Goal: Information Seeking & Learning: Learn about a topic

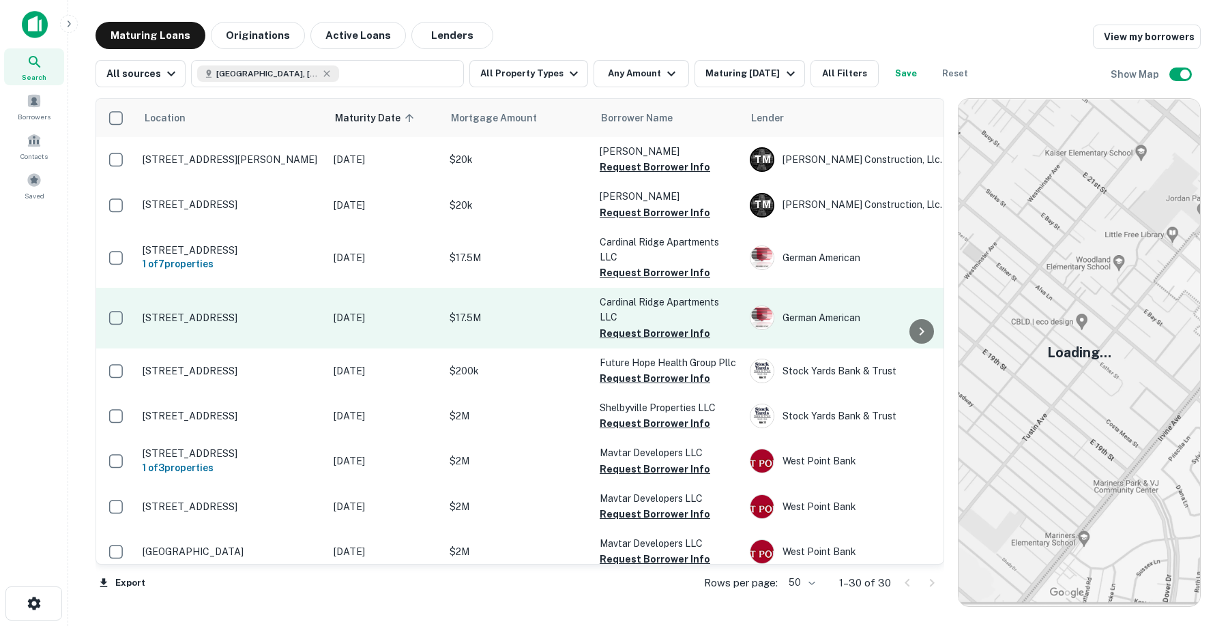
scroll to position [0, 2]
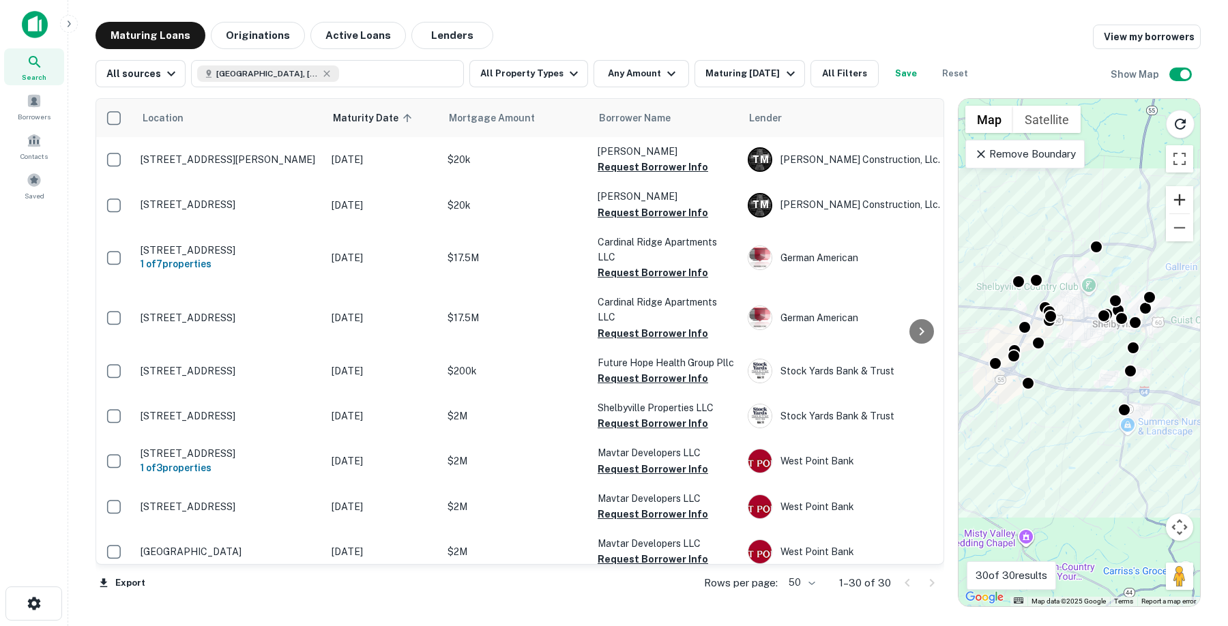
click at [1182, 198] on button "Zoom in" at bounding box center [1179, 199] width 27 height 27
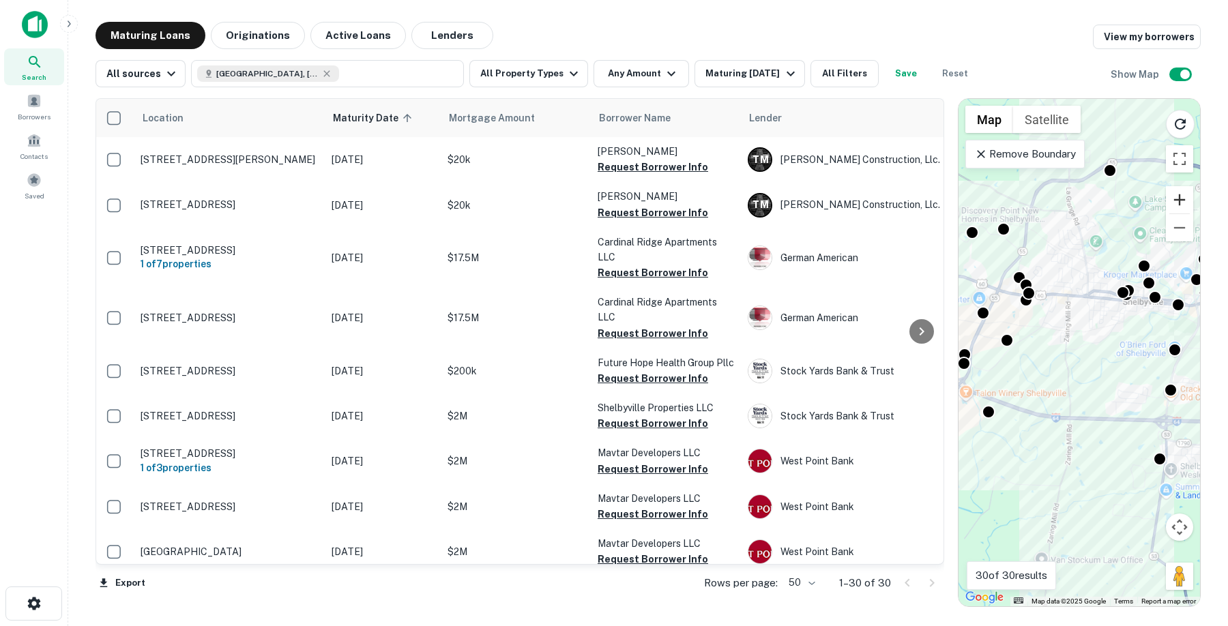
click at [1182, 198] on button "Zoom in" at bounding box center [1179, 199] width 27 height 27
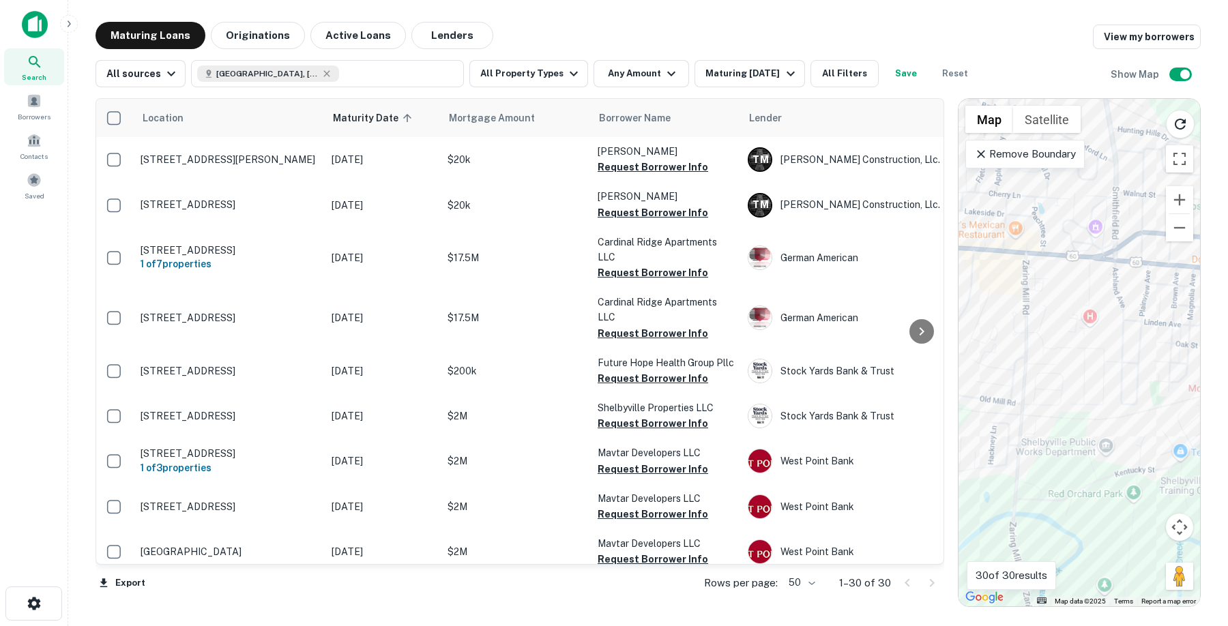
drag, startPoint x: 1052, startPoint y: 286, endPoint x: 1041, endPoint y: 469, distance: 183.2
click at [1041, 471] on div "To activate drag with keyboard, press Alt + Enter. Once in keyboard drag state,…" at bounding box center [1080, 353] width 242 height 508
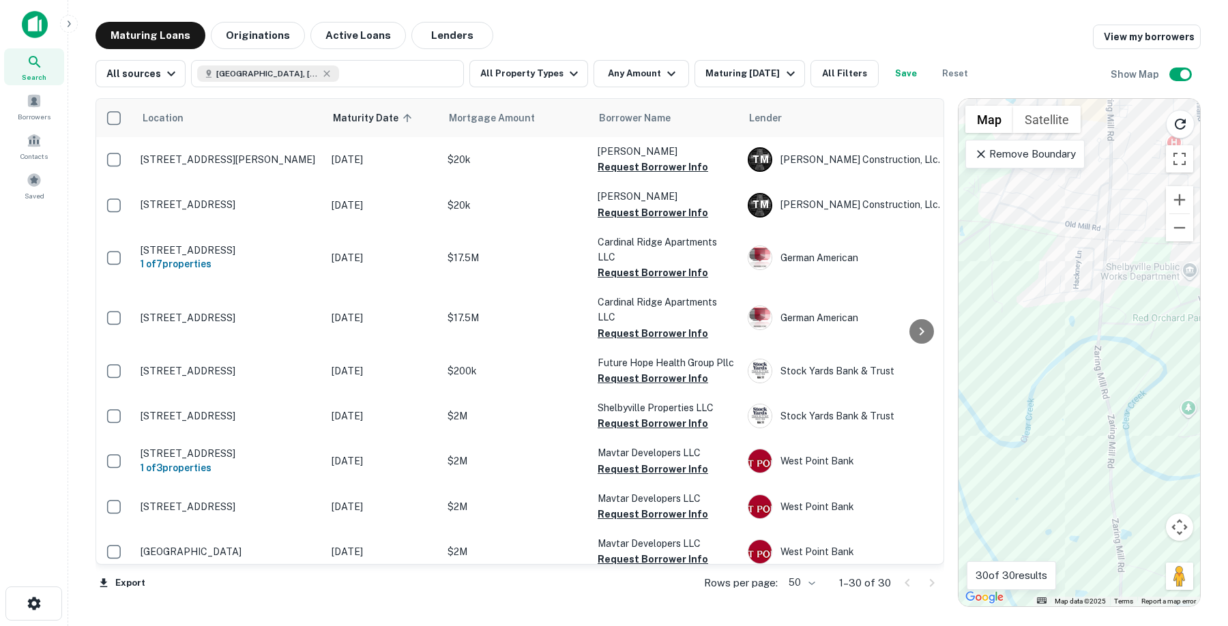
drag, startPoint x: 1137, startPoint y: 285, endPoint x: 1162, endPoint y: 230, distance: 60.5
click at [1162, 230] on div "To activate drag with keyboard, press Alt + Enter. Once in keyboard drag state,…" at bounding box center [1080, 353] width 242 height 508
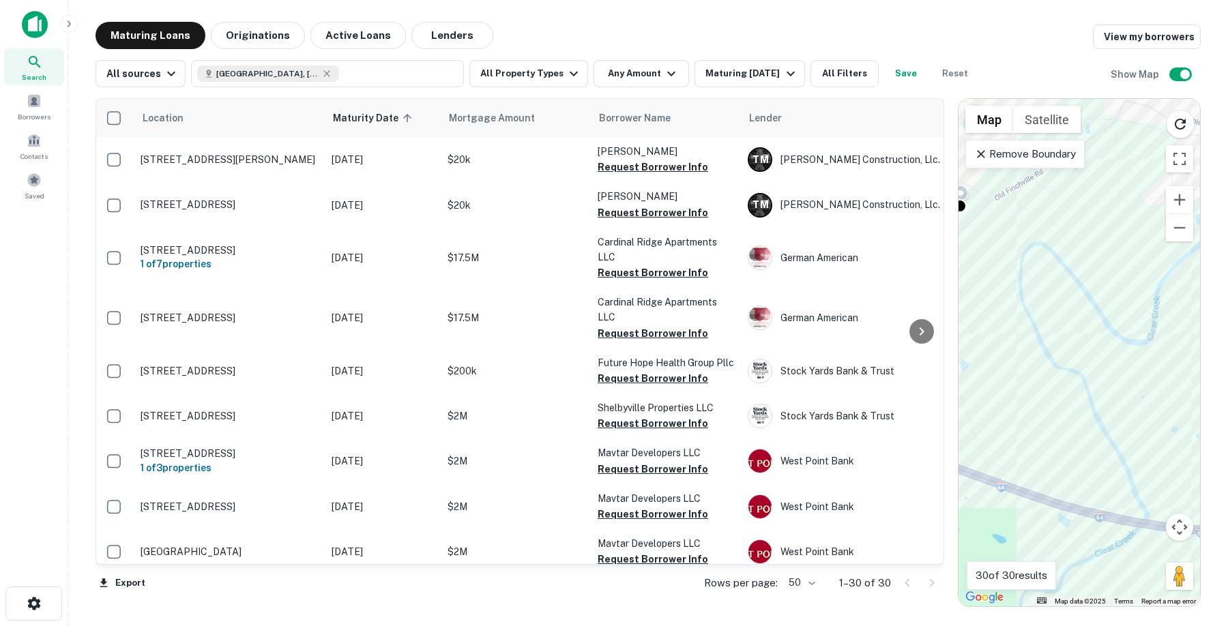
drag, startPoint x: 1181, startPoint y: 270, endPoint x: 1196, endPoint y: 355, distance: 85.9
click at [1150, 190] on div "To activate drag with keyboard, press Alt + Enter. Once in keyboard drag state,…" at bounding box center [1080, 353] width 242 height 508
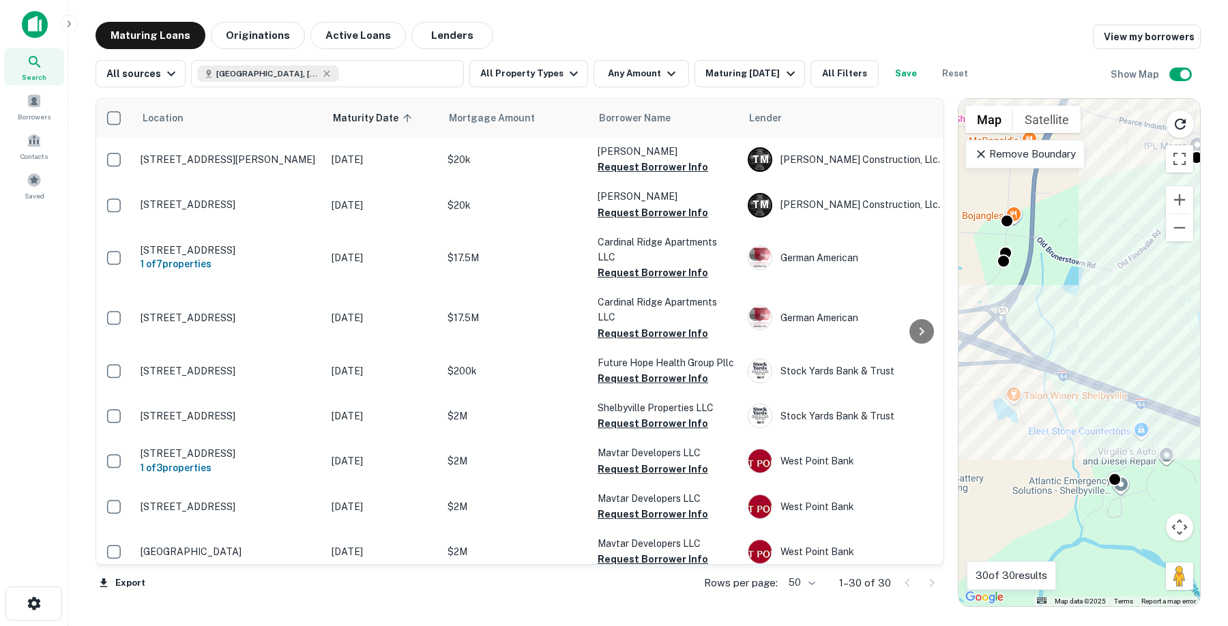
drag, startPoint x: 1158, startPoint y: 396, endPoint x: 1208, endPoint y: 366, distance: 58.5
click at [1227, 363] on html "Search Borrowers Contacts Saved Maturing Loans Originations Active Loans Lender…" at bounding box center [614, 313] width 1228 height 626
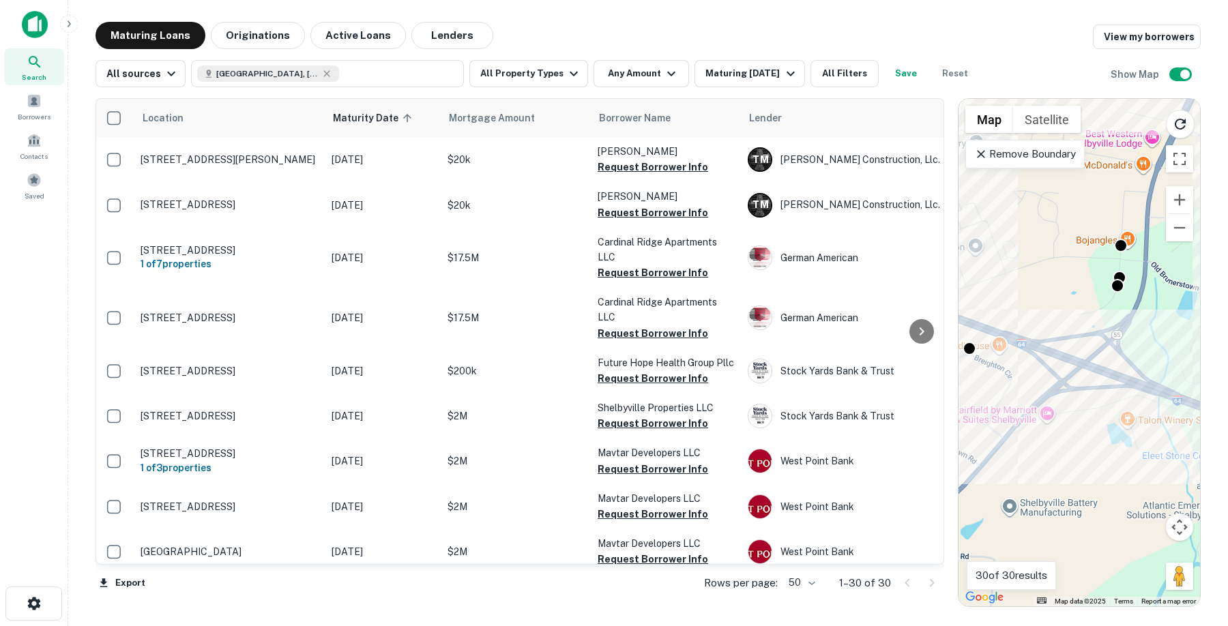
drag, startPoint x: 1053, startPoint y: 358, endPoint x: 1186, endPoint y: 383, distance: 134.8
click at [1185, 382] on div "To activate drag with keyboard, press Alt + Enter. Once in keyboard drag state,…" at bounding box center [1080, 353] width 242 height 508
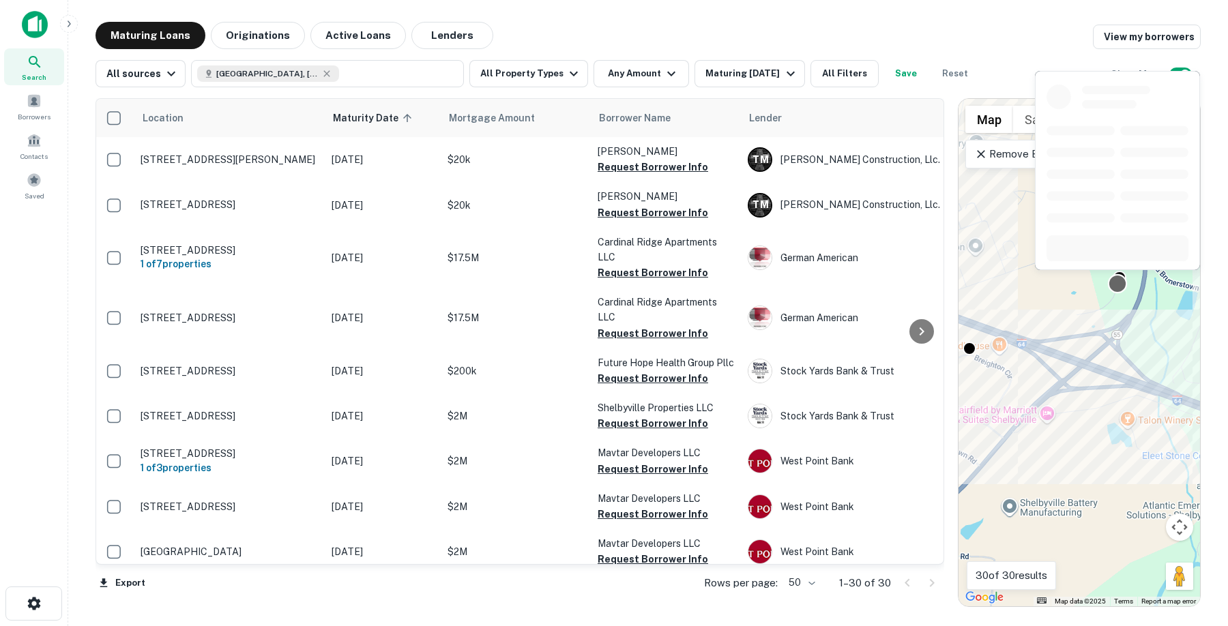
click at [1116, 287] on div at bounding box center [1118, 284] width 20 height 20
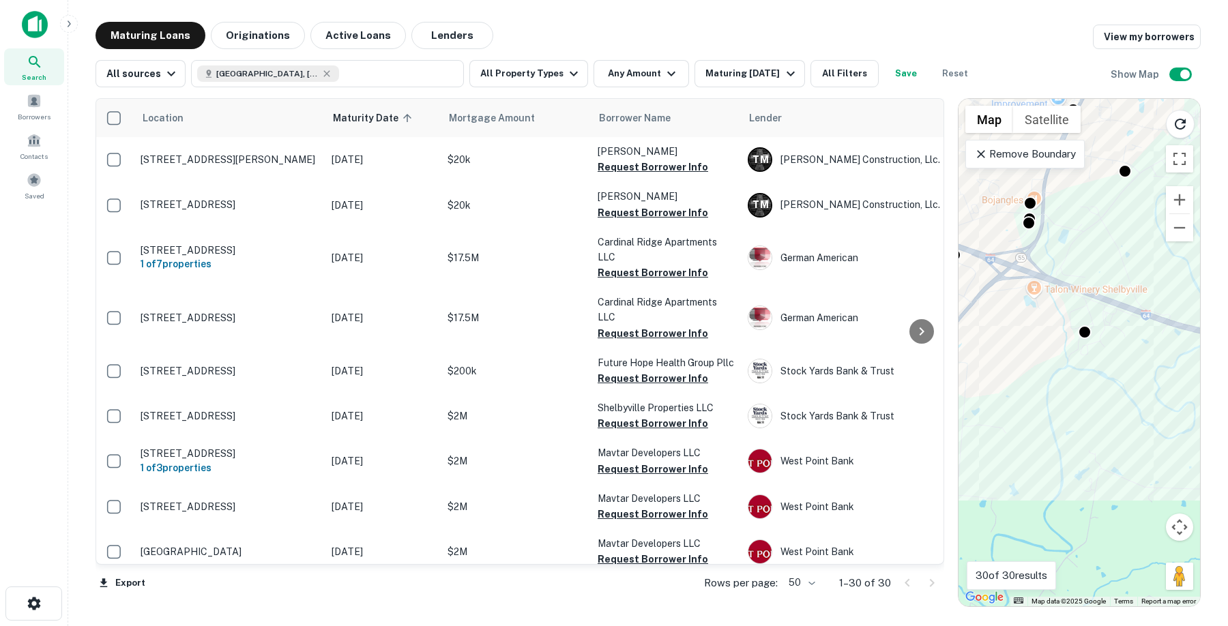
drag, startPoint x: 1083, startPoint y: 311, endPoint x: 1053, endPoint y: 261, distance: 58.2
click at [1051, 259] on div "To activate drag with keyboard, press Alt + Enter. Once in keyboard drag state,…" at bounding box center [1080, 353] width 242 height 508
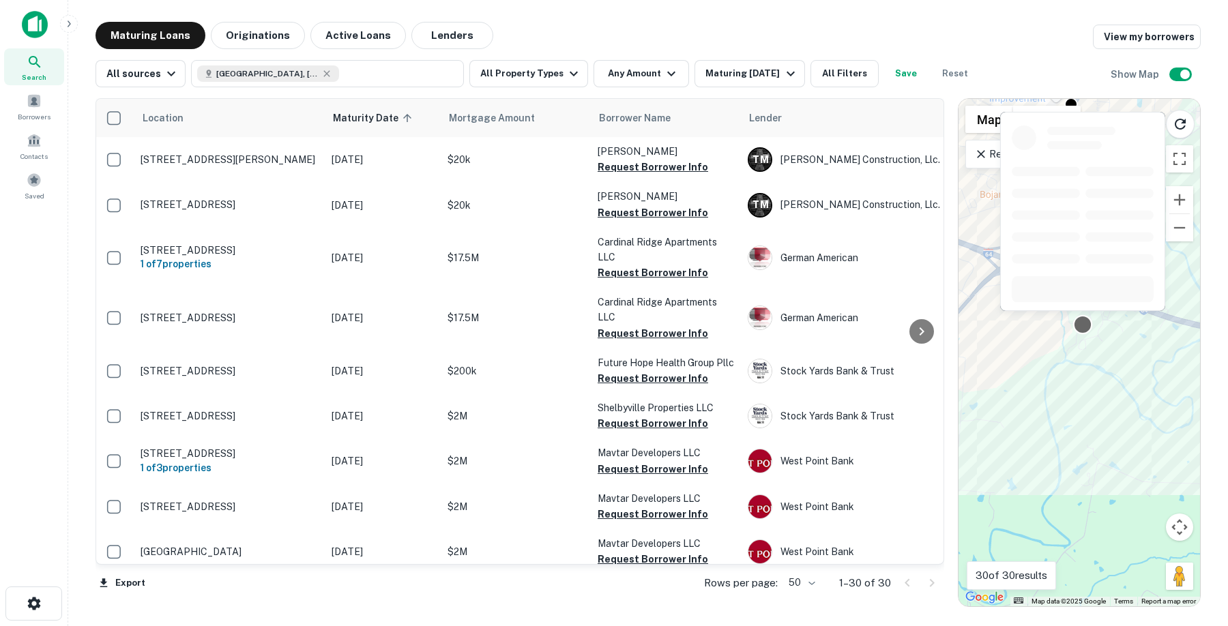
click at [1083, 328] on div at bounding box center [1083, 325] width 20 height 20
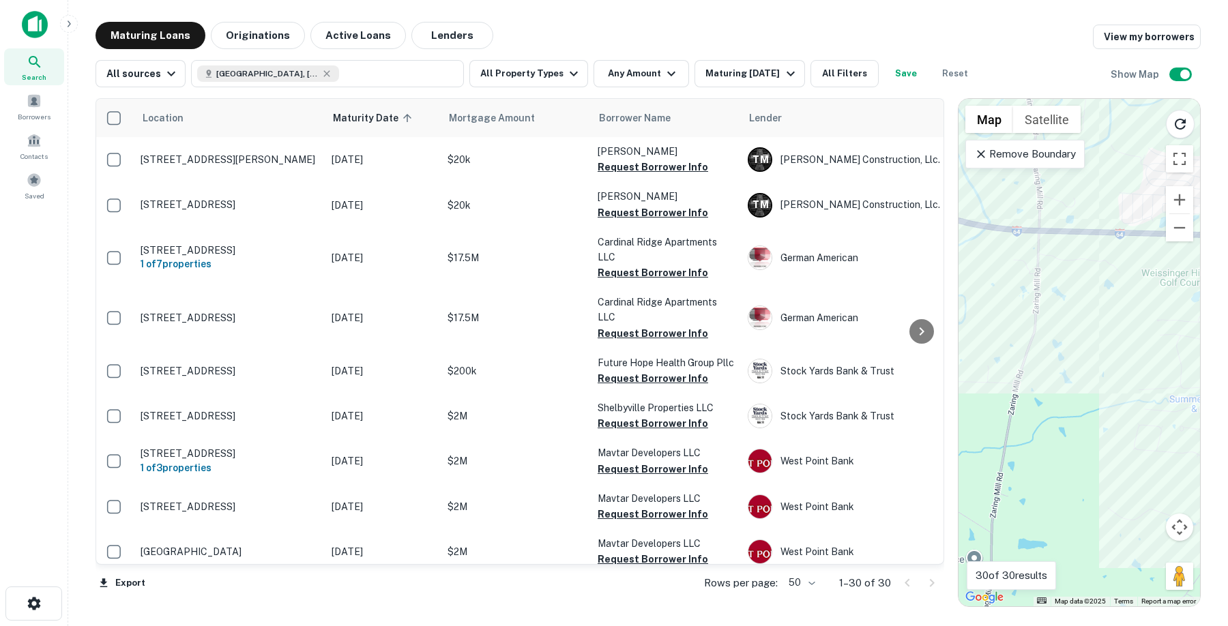
drag, startPoint x: 1105, startPoint y: 346, endPoint x: 929, endPoint y: 267, distance: 193.6
click at [915, 258] on div "Location Maturity Date sorted ascending Mortgage Amount Borrower Name Lender Pu…" at bounding box center [648, 347] width 1105 height 520
click at [1176, 158] on button "Toggle fullscreen view" at bounding box center [1179, 158] width 27 height 27
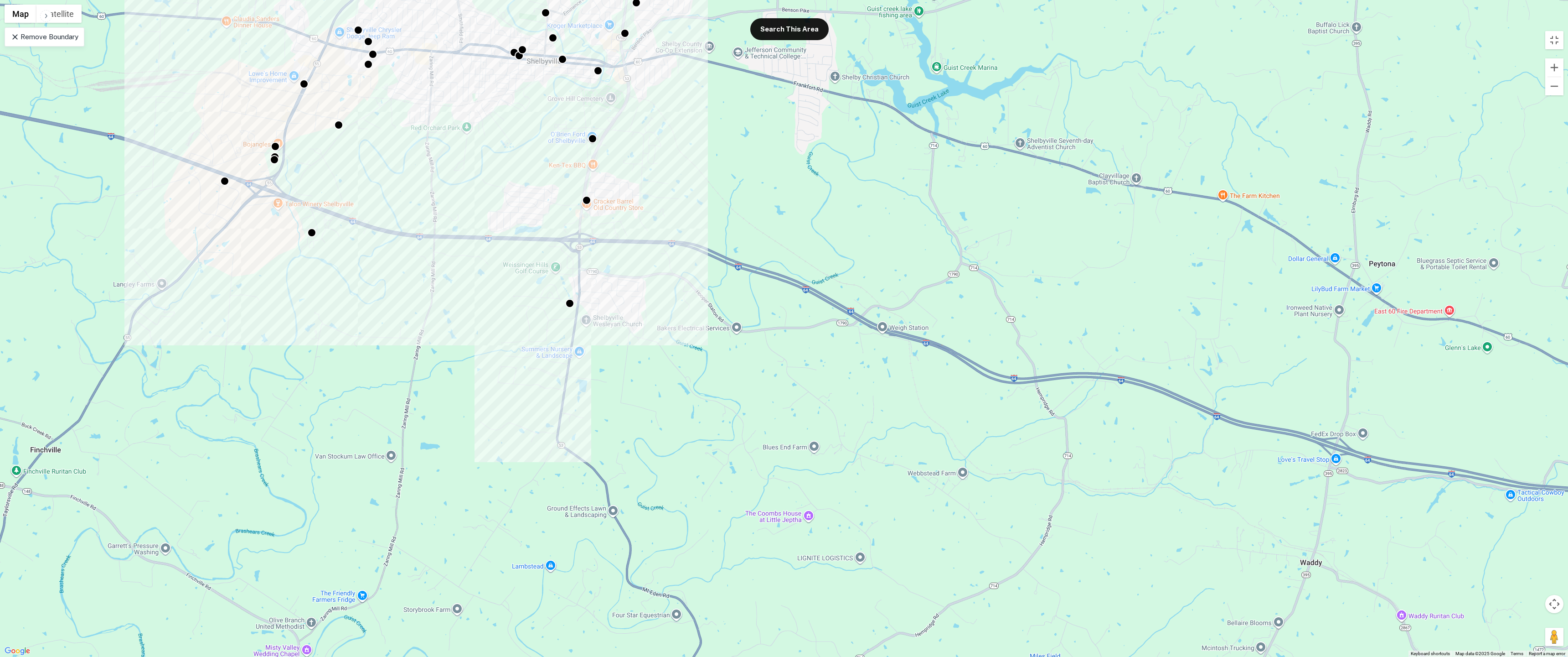
drag, startPoint x: 1208, startPoint y: 328, endPoint x: 877, endPoint y: 315, distance: 331.3
click at [820, 315] on div "To activate drag with keyboard, press Alt + Enter. Once in keyboard drag state,…" at bounding box center [784, 328] width 1568 height 657
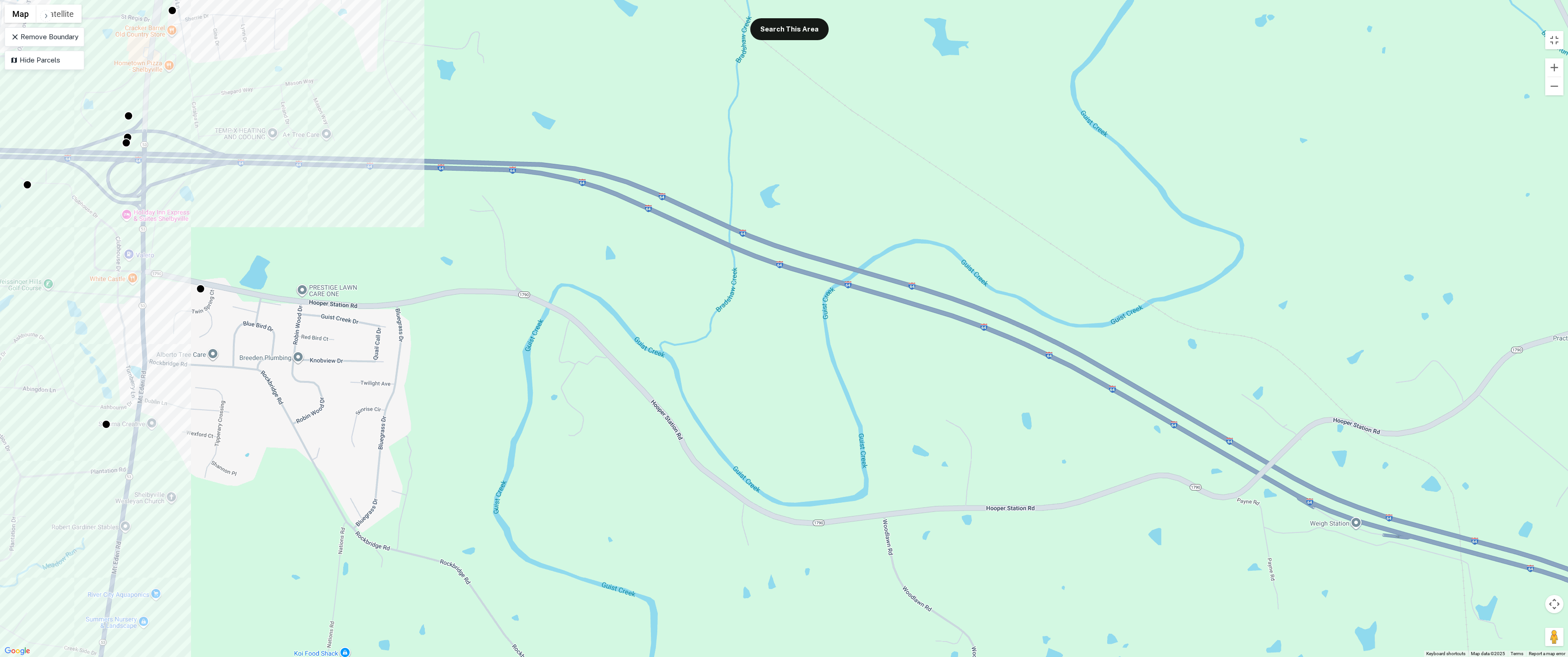
drag, startPoint x: 619, startPoint y: 244, endPoint x: 1051, endPoint y: 360, distance: 447.3
click at [820, 366] on div "To activate drag with keyboard, press Alt + Enter. Once in keyboard drag state,…" at bounding box center [784, 328] width 1568 height 657
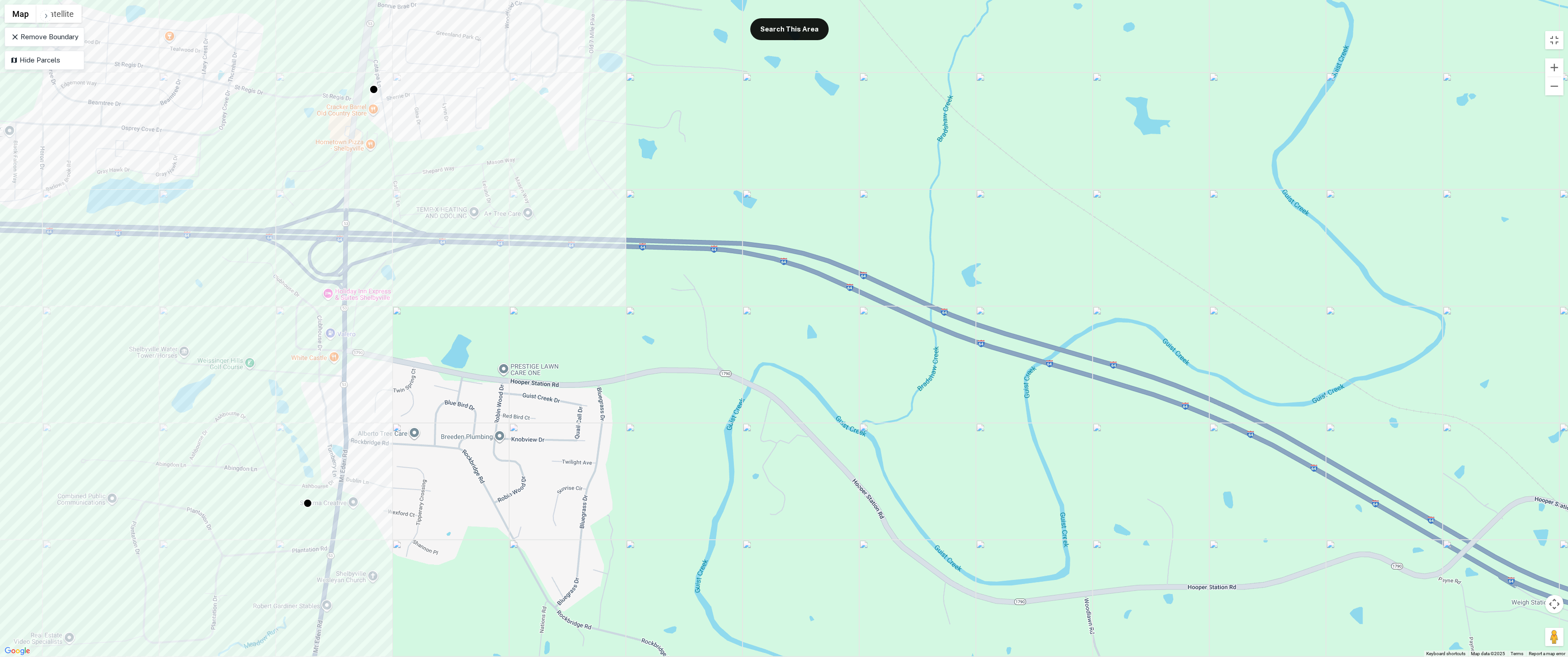
drag, startPoint x: 187, startPoint y: 178, endPoint x: 377, endPoint y: 257, distance: 205.8
click at [391, 263] on div "To activate drag with keyboard, press Alt + Enter. Once in keyboard drag state,…" at bounding box center [784, 328] width 1568 height 657
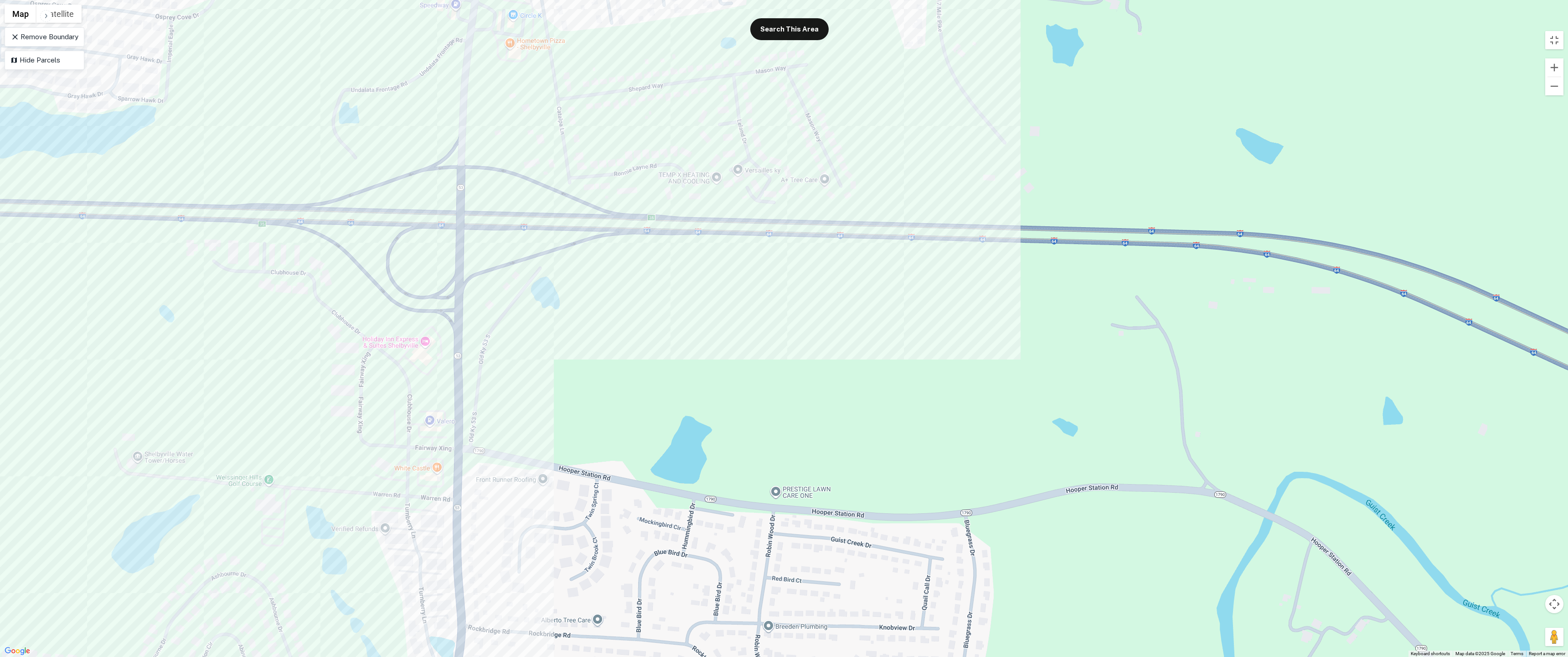
drag, startPoint x: 357, startPoint y: 301, endPoint x: 512, endPoint y: 312, distance: 155.4
click at [514, 313] on div "To activate drag with keyboard, press Alt + Enter. Once in keyboard drag state,…" at bounding box center [784, 328] width 1568 height 657
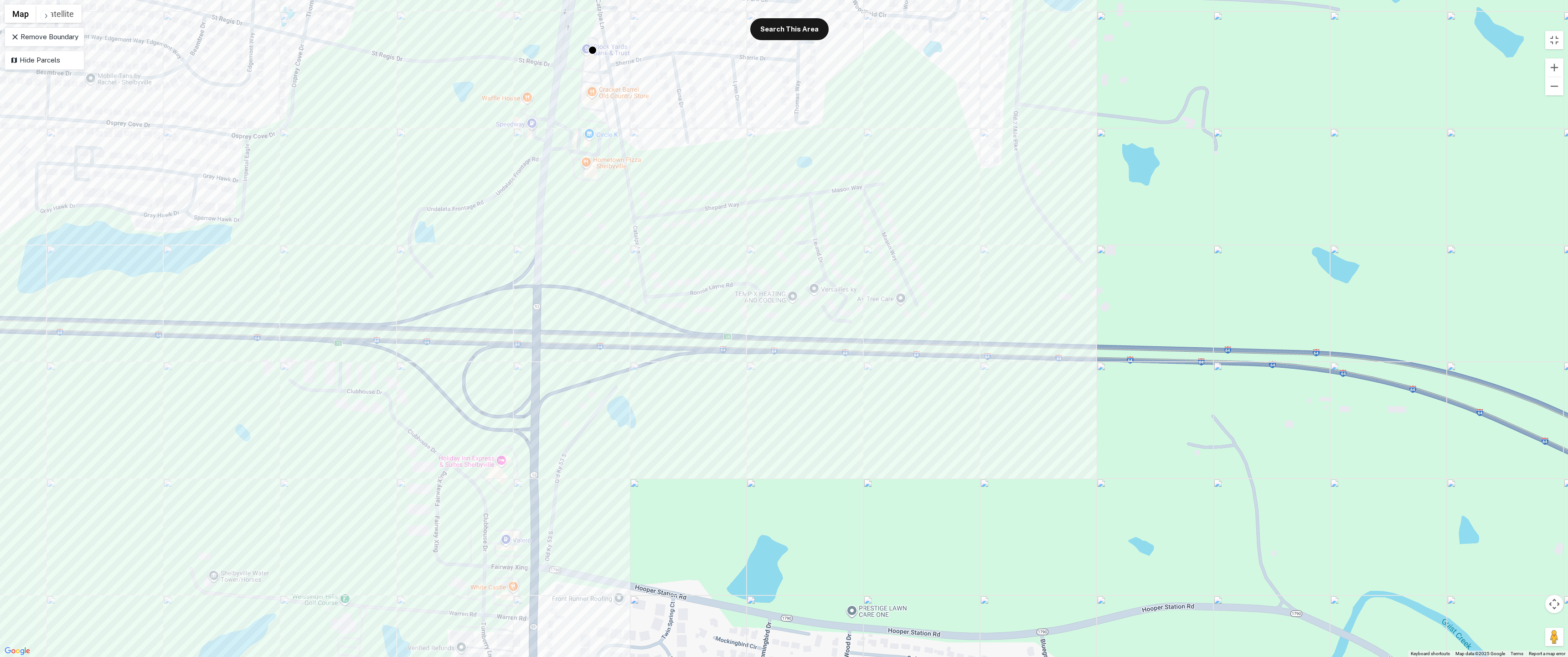
drag, startPoint x: 349, startPoint y: 173, endPoint x: 426, endPoint y: 291, distance: 140.9
click at [426, 291] on div "To activate drag with keyboard, press Alt + Enter. Once in keyboard drag state,…" at bounding box center [784, 328] width 1568 height 657
click at [532, 122] on div "To activate drag with keyboard, press Alt + Enter. Once in keyboard drag state,…" at bounding box center [784, 328] width 1568 height 657
click at [677, 134] on div "To activate drag with keyboard, press Alt + Enter. Once in keyboard drag state,…" at bounding box center [784, 328] width 1568 height 657
click at [589, 134] on div "To activate drag with keyboard, press Alt + Enter. Once in keyboard drag state,…" at bounding box center [784, 328] width 1568 height 657
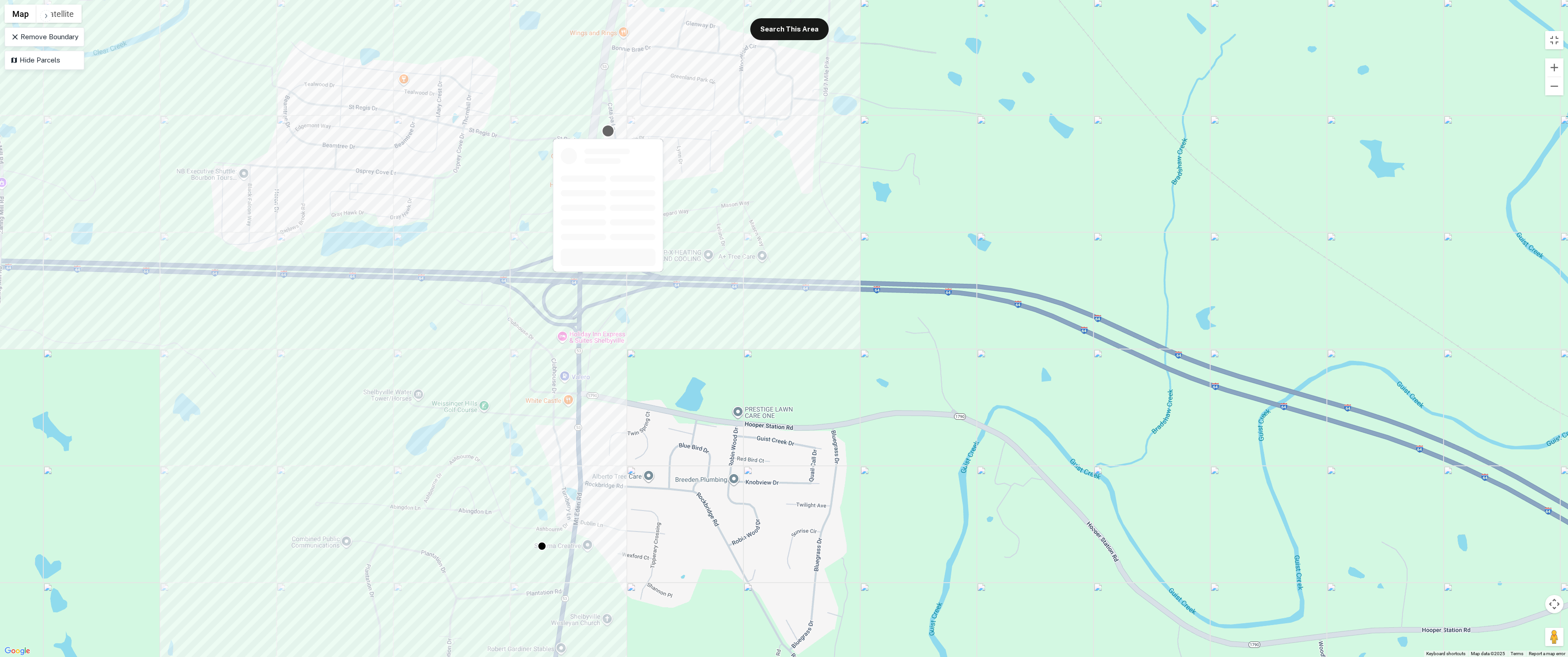
click at [606, 134] on div at bounding box center [609, 131] width 13 height 13
drag, startPoint x: 605, startPoint y: 136, endPoint x: 587, endPoint y: 132, distance: 18.4
click at [589, 133] on div "To navigate, press the arrow keys. To activate drag with keyboard, press Alt + …" at bounding box center [784, 328] width 1568 height 657
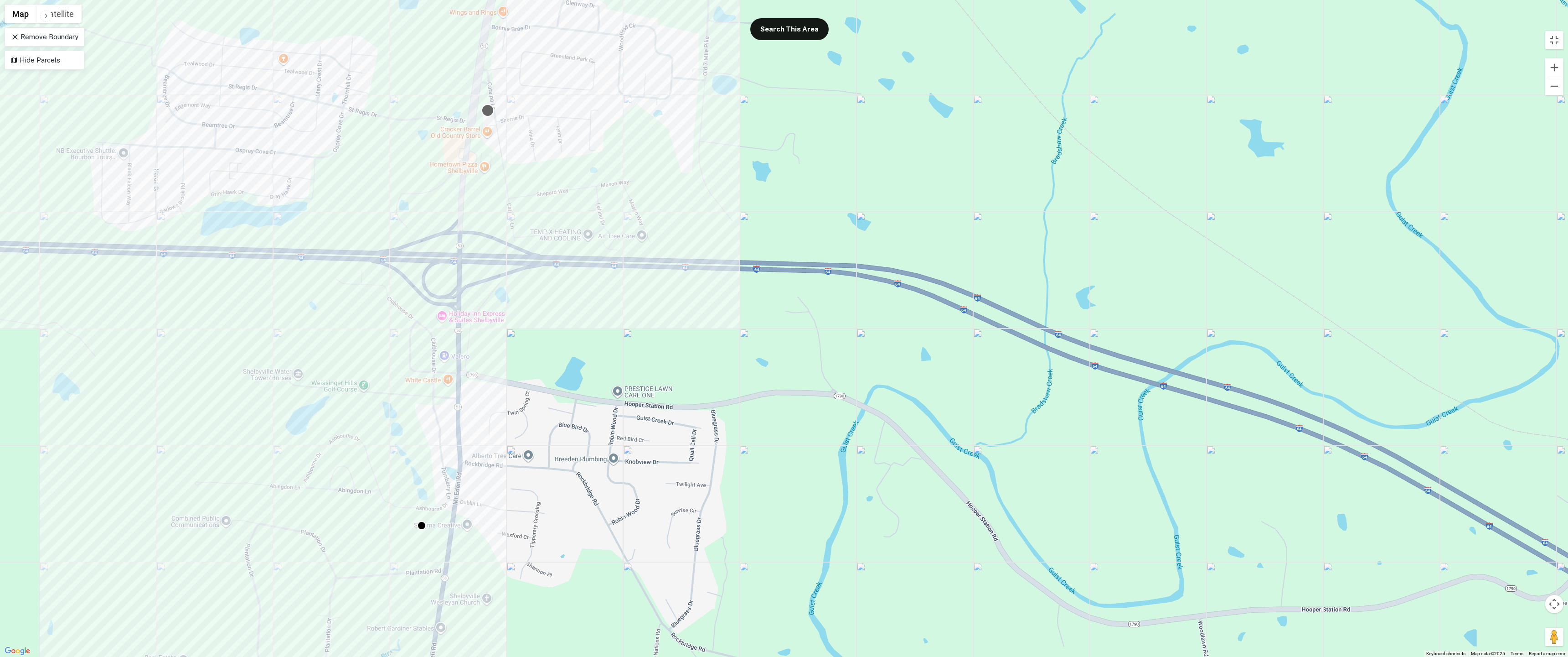
click at [487, 111] on div at bounding box center [488, 111] width 13 height 13
click at [820, 45] on button "Toggle fullscreen view" at bounding box center [1554, 39] width 18 height 18
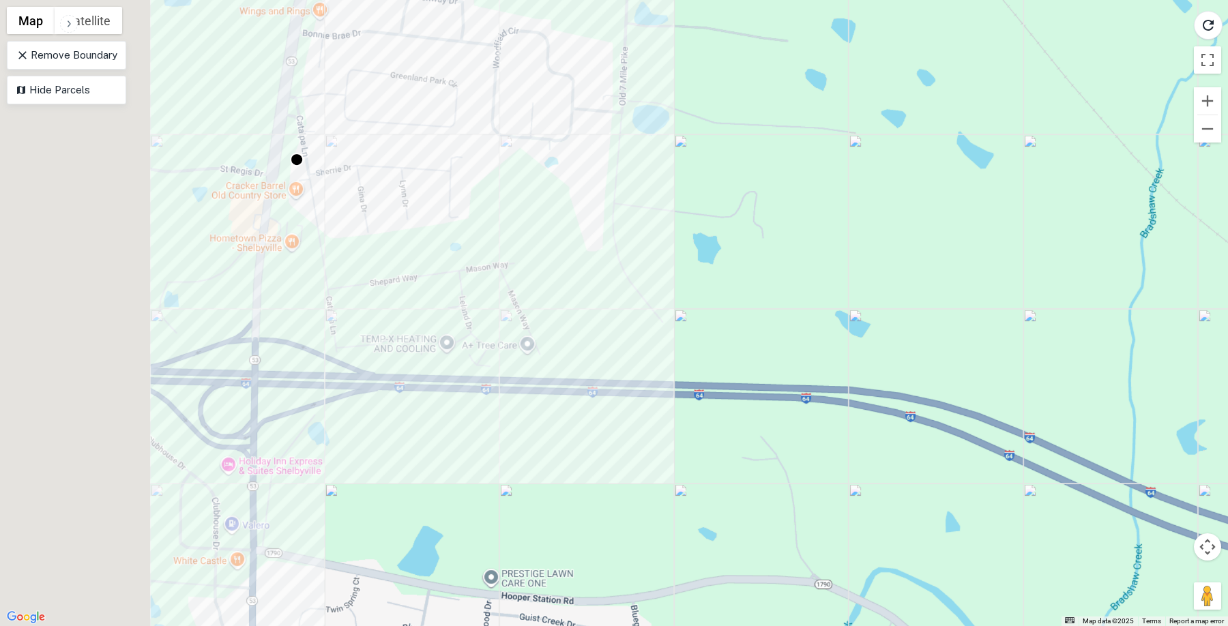
drag, startPoint x: 1063, startPoint y: 345, endPoint x: 1154, endPoint y: 501, distance: 181.0
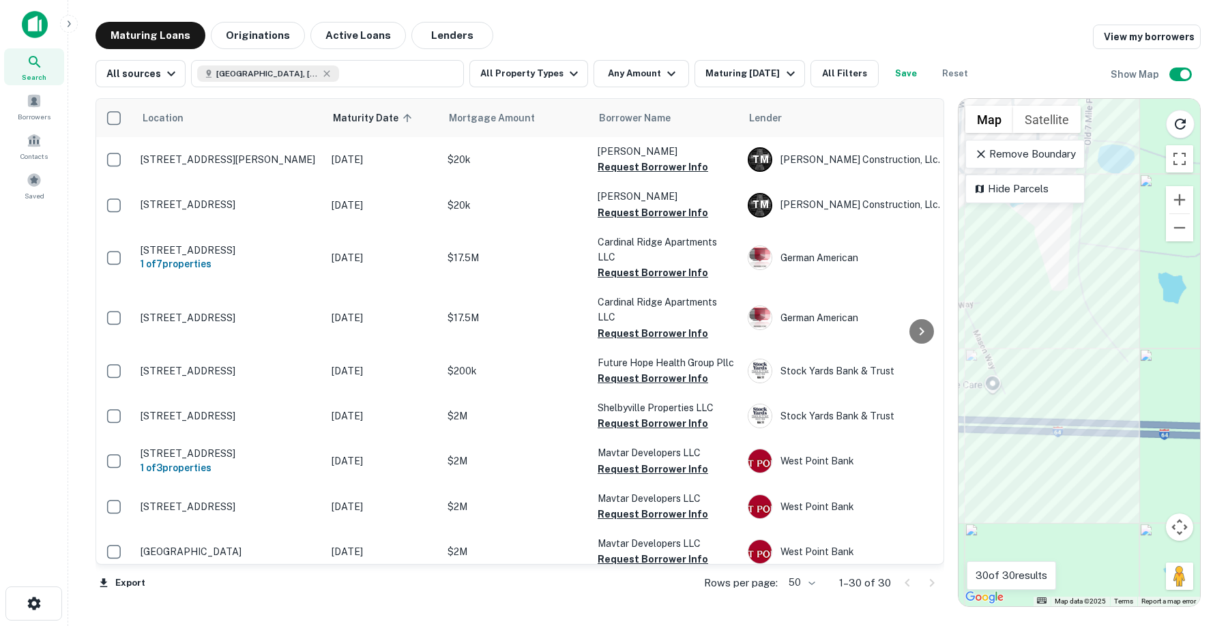
click at [1169, 508] on div "To activate drag with keyboard, press Alt + Enter. Once in keyboard drag state,…" at bounding box center [1080, 353] width 242 height 508
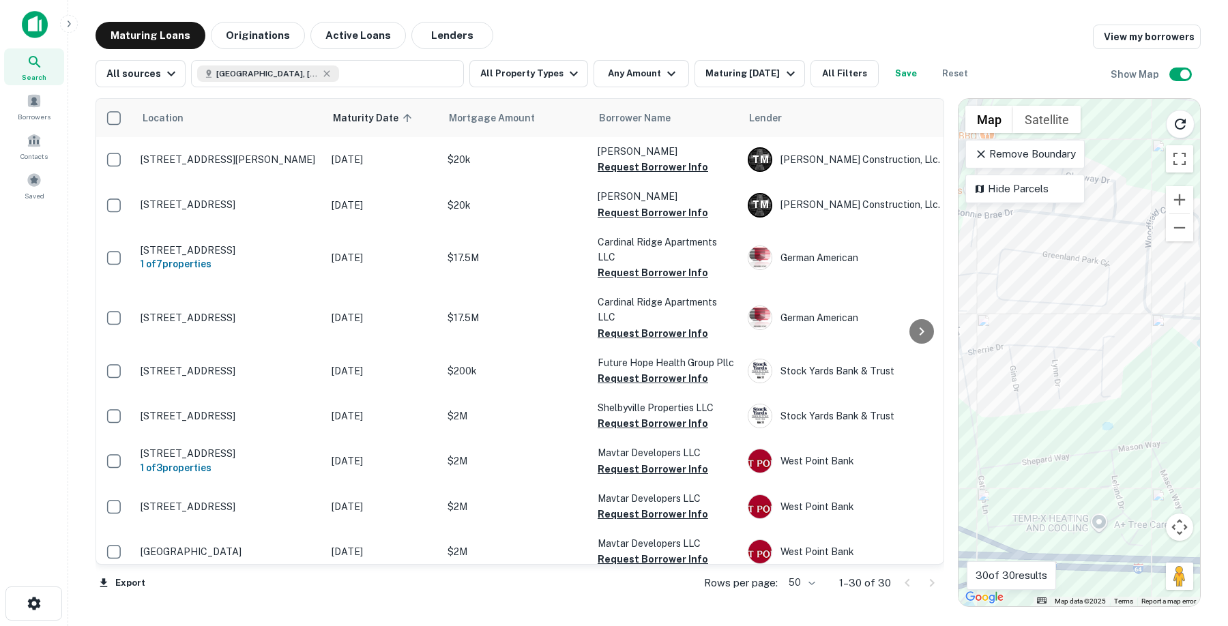
drag, startPoint x: 1240, startPoint y: 515, endPoint x: 1264, endPoint y: 532, distance: 29.0
click at [1227, 532] on html "Search Borrowers Contacts Saved Maturing Loans Originations Active Loans Lender…" at bounding box center [614, 313] width 1228 height 626
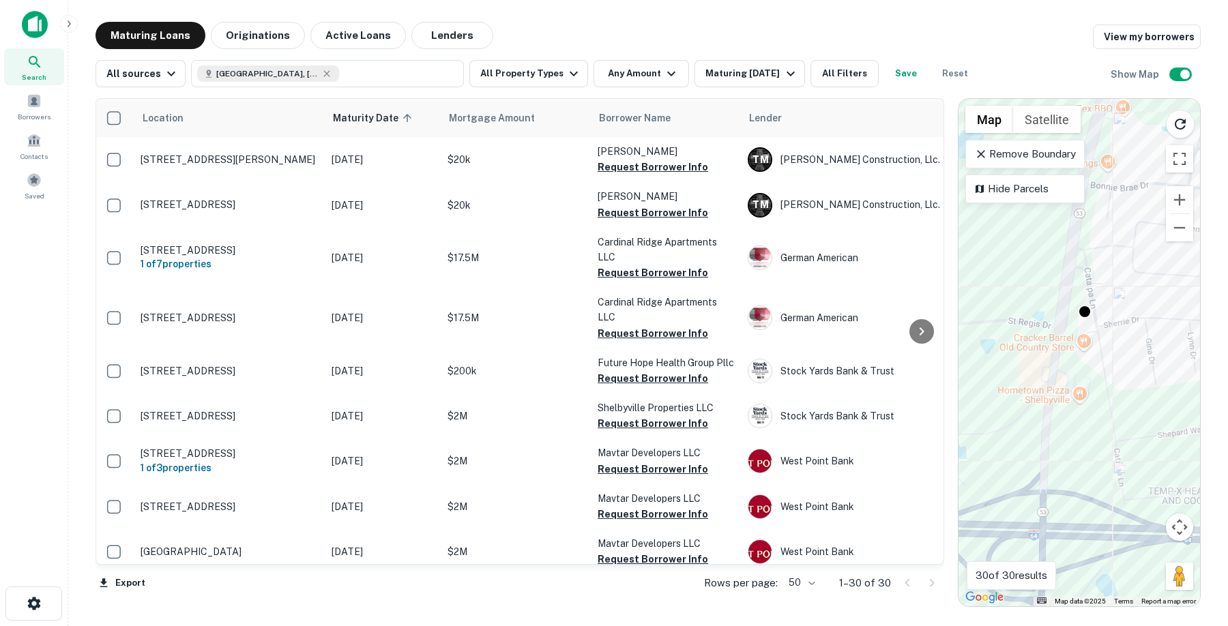
drag, startPoint x: 1070, startPoint y: 492, endPoint x: 1128, endPoint y: 419, distance: 93.2
click at [1212, 467] on div "Maturing Loans Originations Active Loans Lenders View my borrowers All sources …" at bounding box center [648, 314] width 1138 height 585
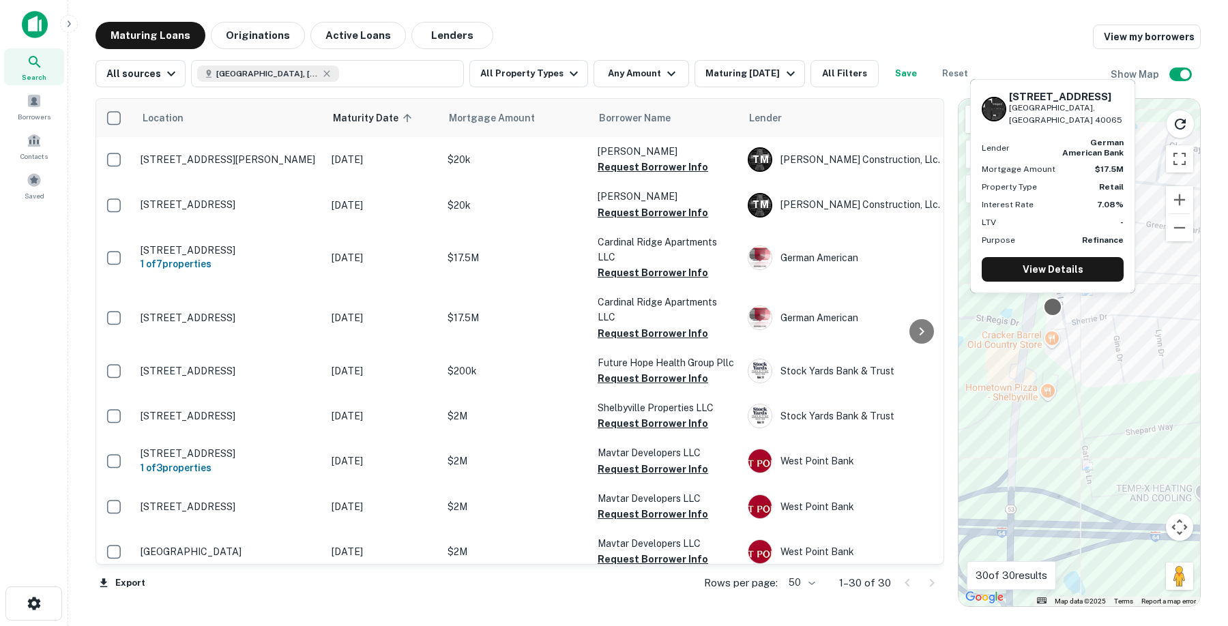
click at [1057, 310] on div at bounding box center [1053, 307] width 20 height 20
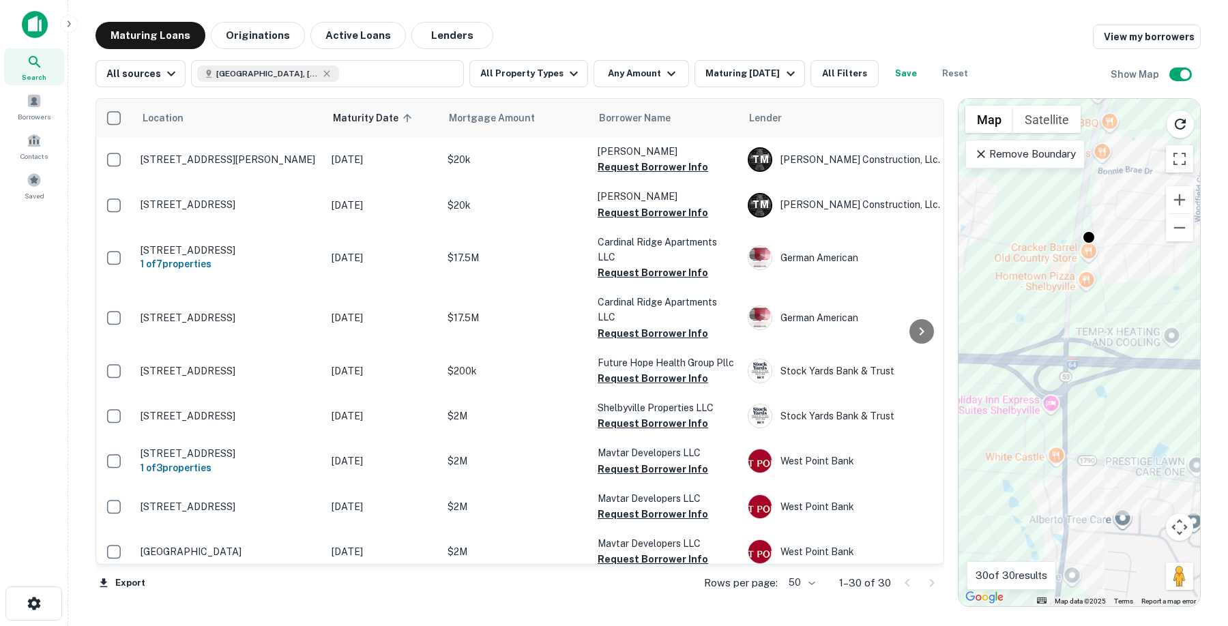
drag, startPoint x: 1066, startPoint y: 346, endPoint x: 1088, endPoint y: 283, distance: 66.7
click at [1088, 283] on div "To activate drag with keyboard, press Alt + Enter. Once in keyboard drag state,…" at bounding box center [1080, 353] width 242 height 508
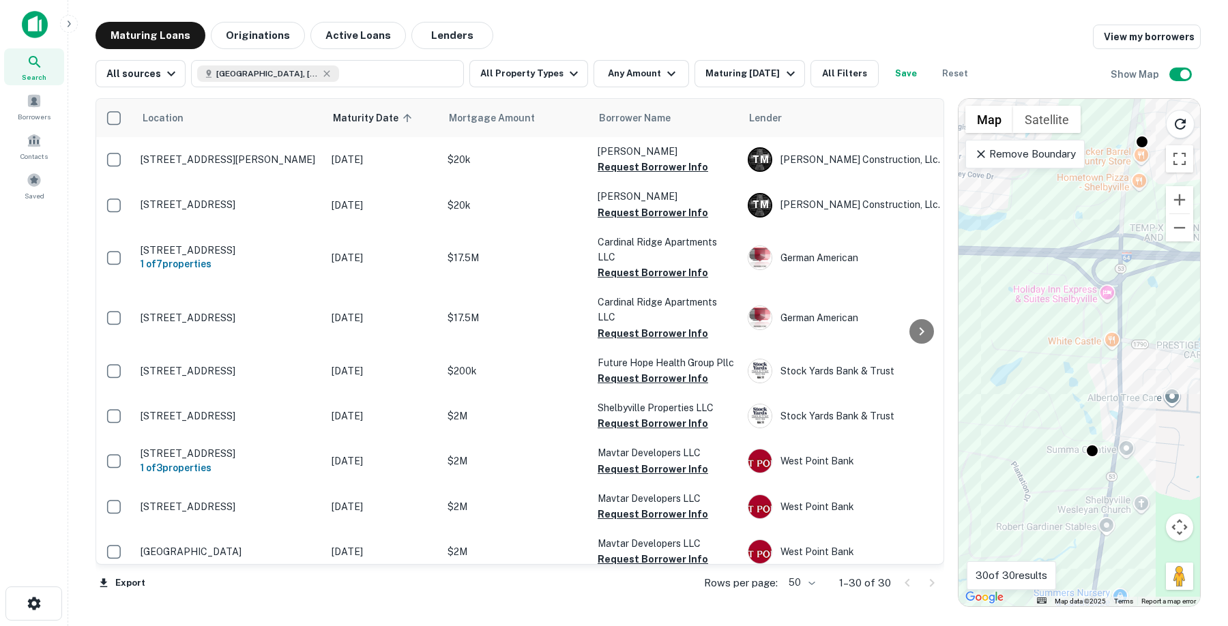
drag, startPoint x: 1056, startPoint y: 398, endPoint x: 1107, endPoint y: 306, distance: 105.7
click at [1107, 306] on div "To activate drag with keyboard, press Alt + Enter. Once in keyboard drag state,…" at bounding box center [1080, 353] width 242 height 508
click at [1108, 293] on div "To activate drag with keyboard, press Alt + Enter. Once in keyboard drag state,…" at bounding box center [1080, 353] width 242 height 508
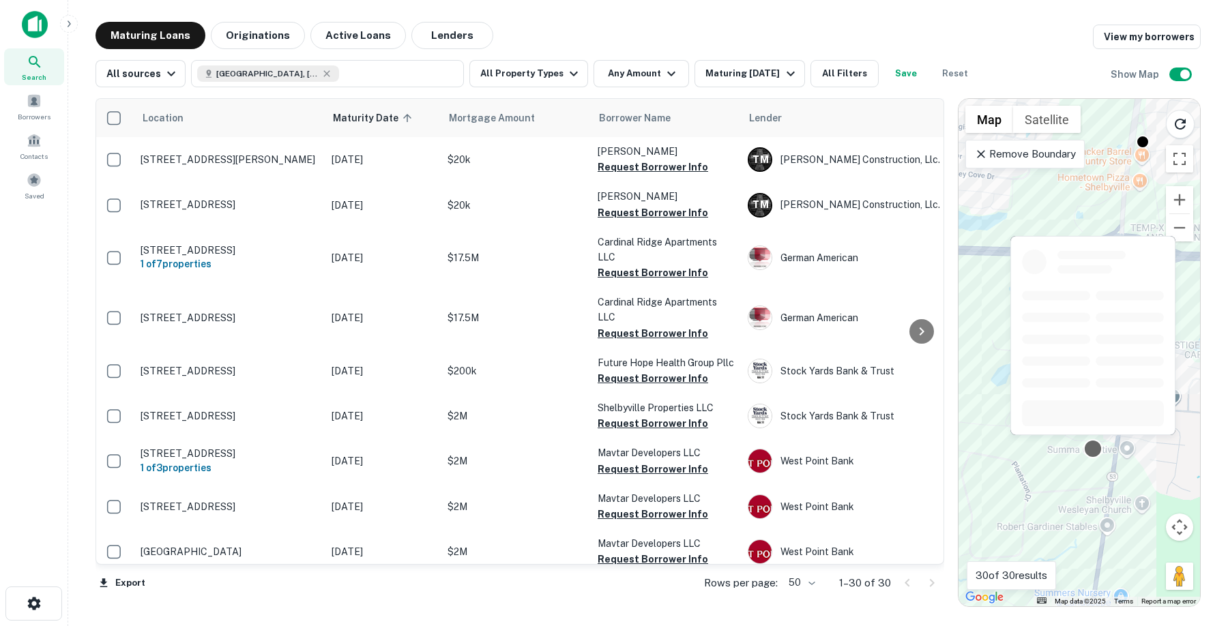
click at [1089, 450] on div at bounding box center [1093, 449] width 20 height 20
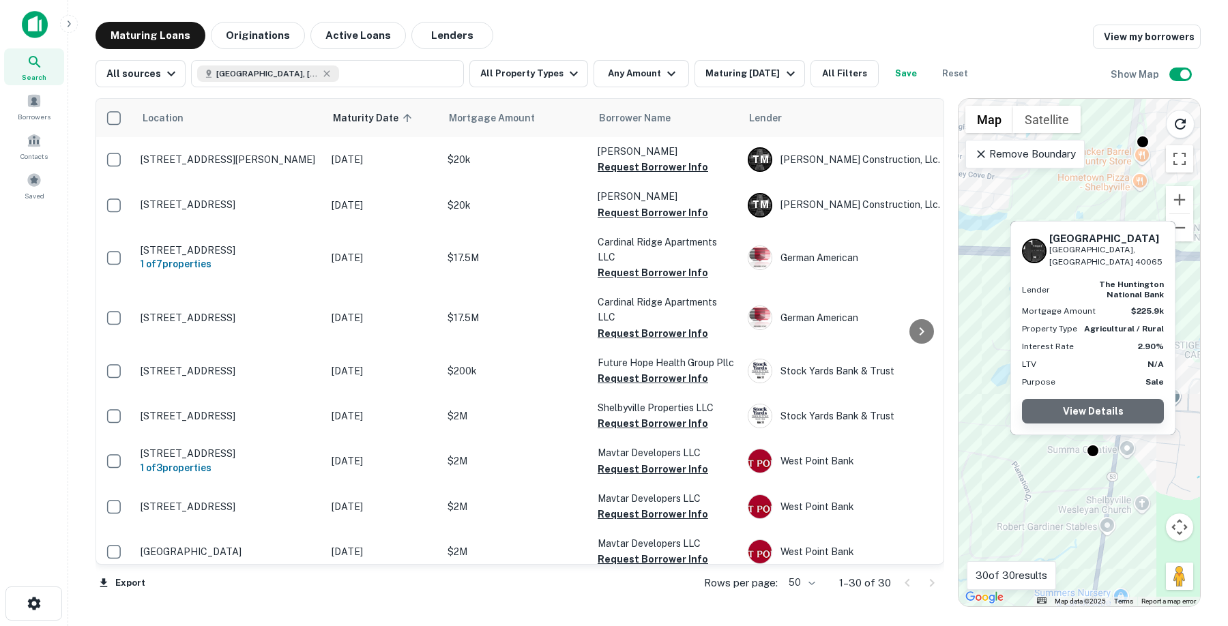
click at [1086, 413] on link "View Details" at bounding box center [1093, 411] width 142 height 25
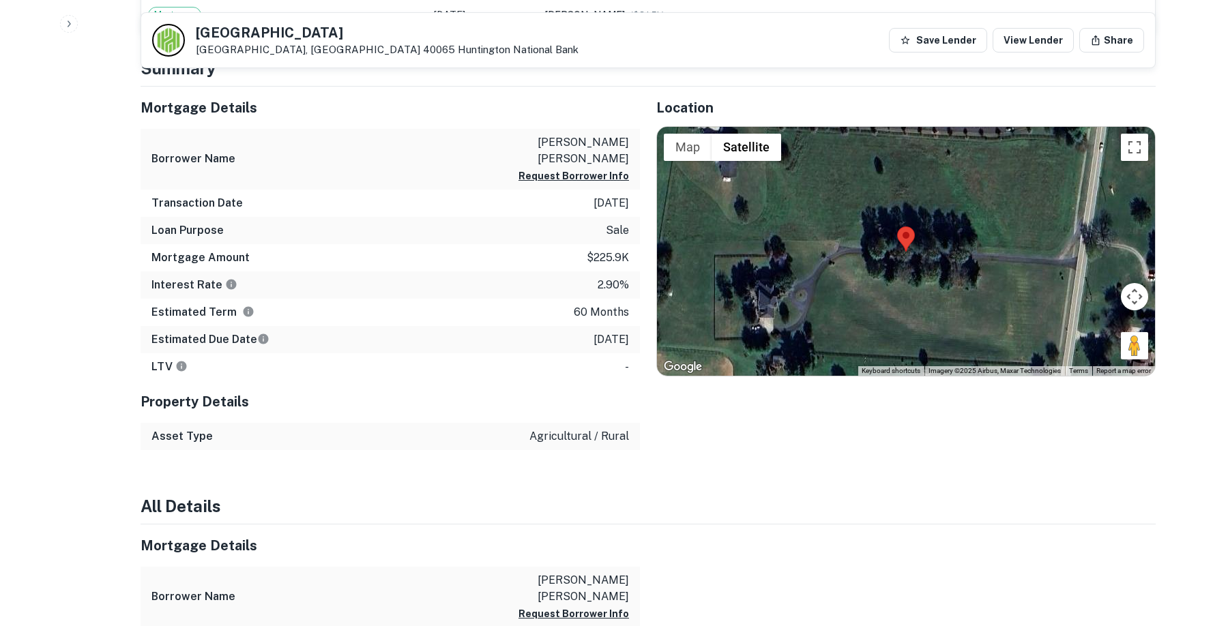
scroll to position [669, 0]
